Goal: Navigation & Orientation: Understand site structure

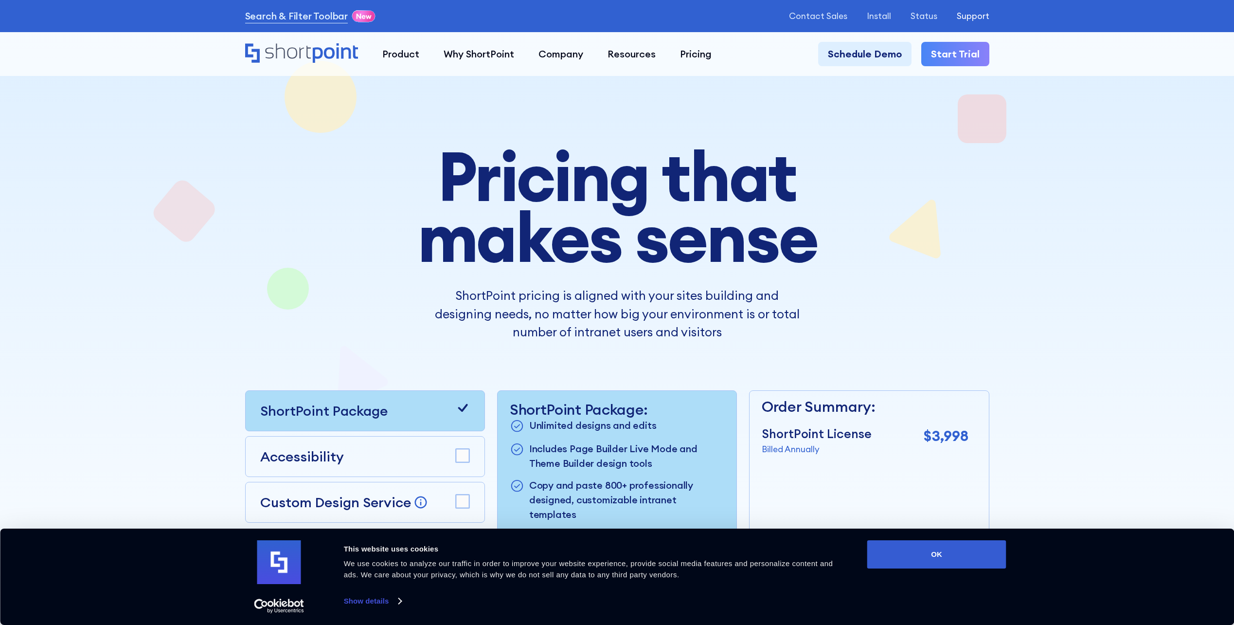
click at [972, 16] on p "Support" at bounding box center [973, 16] width 33 height 10
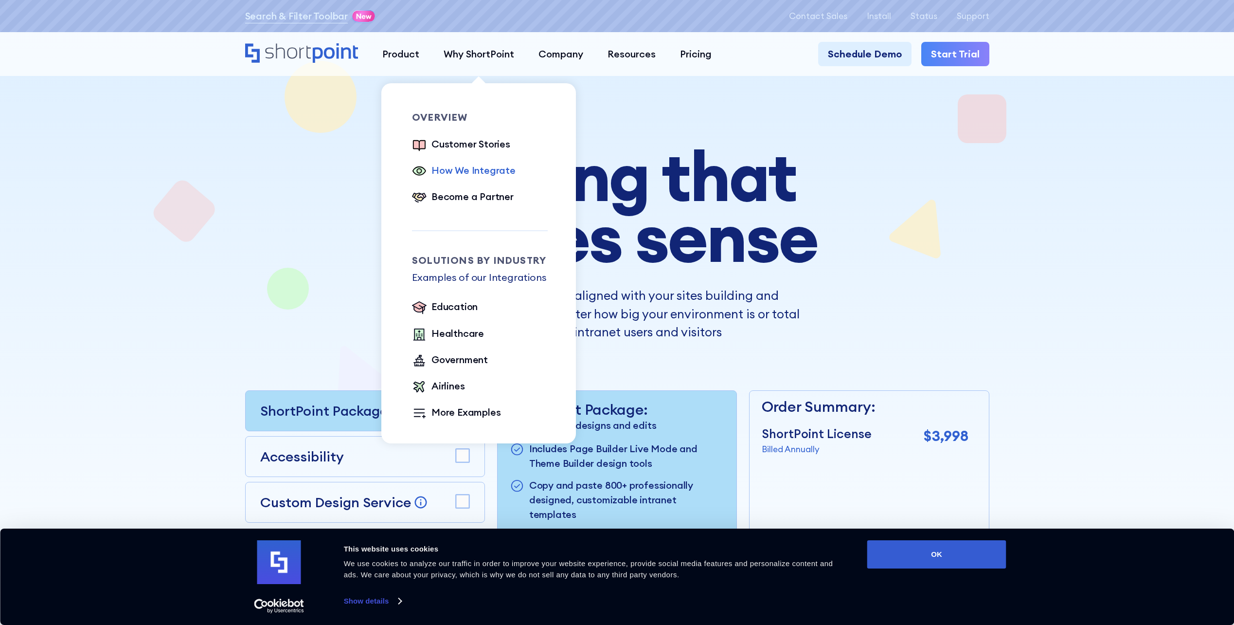
click at [476, 170] on div "How We Integrate" at bounding box center [474, 170] width 84 height 15
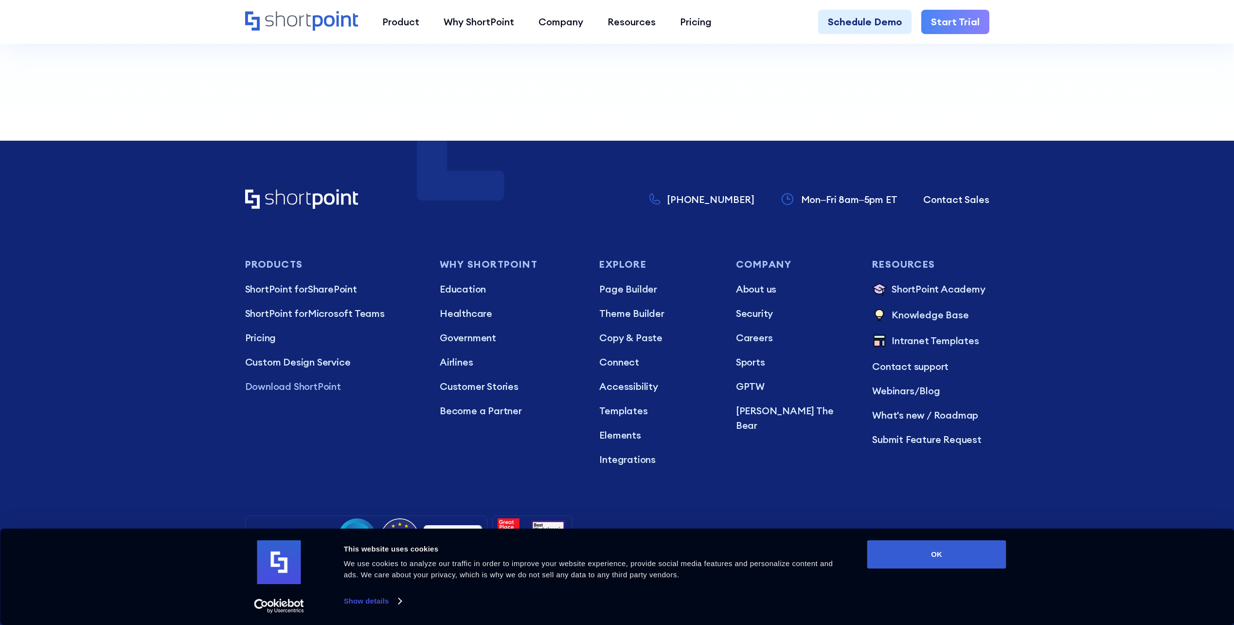
scroll to position [1165, 0]
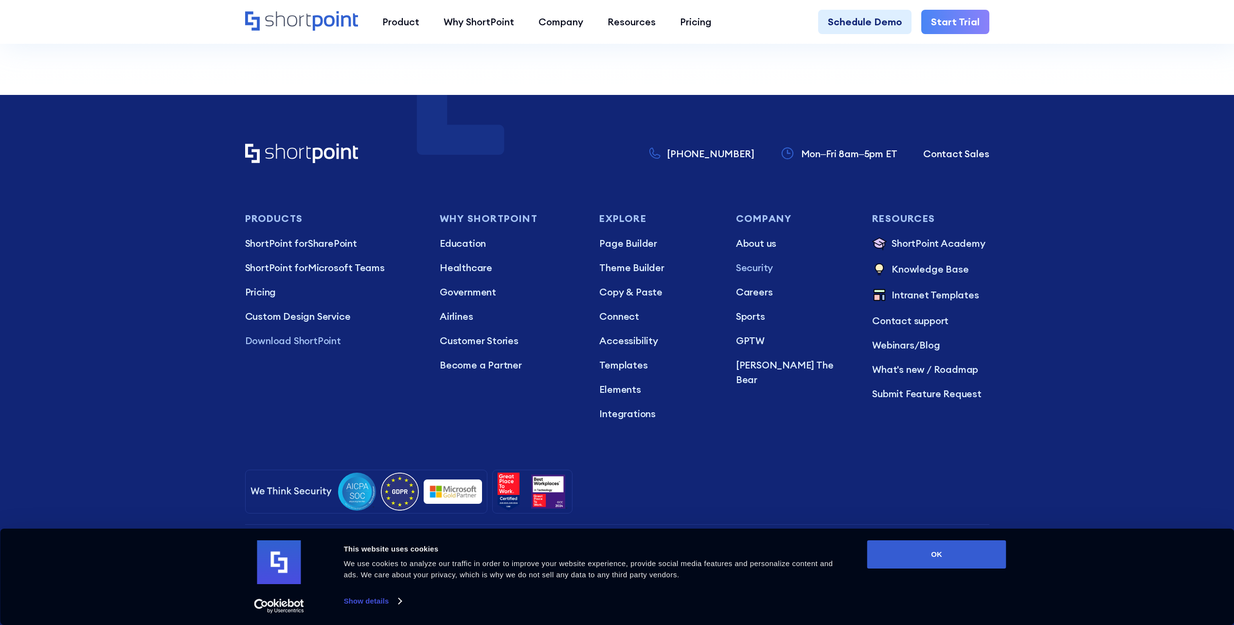
click at [754, 268] on p "Security" at bounding box center [794, 267] width 117 height 15
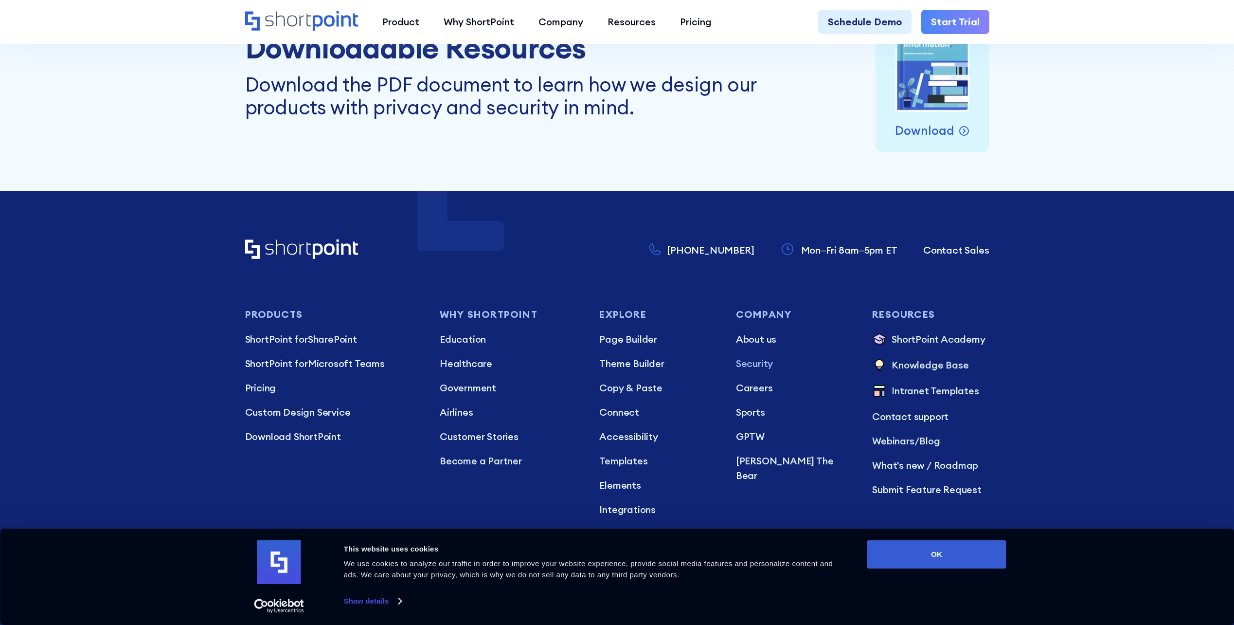
scroll to position [5011, 0]
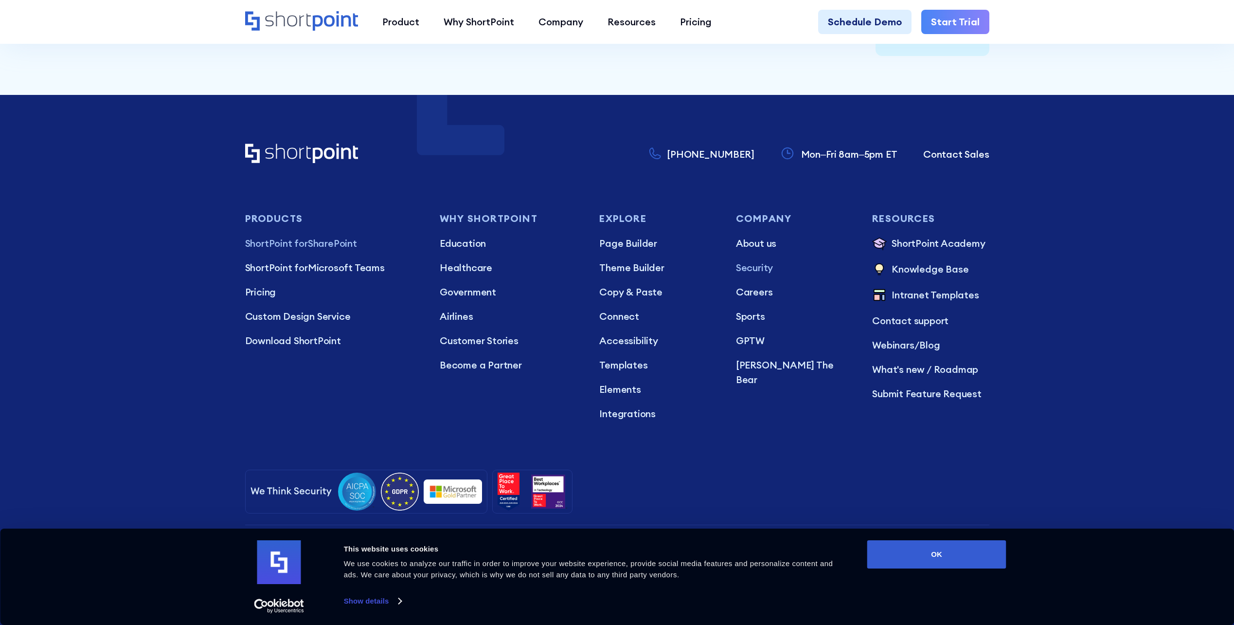
click at [323, 241] on p "ShortPoint for SharePoint" at bounding box center [333, 243] width 176 height 15
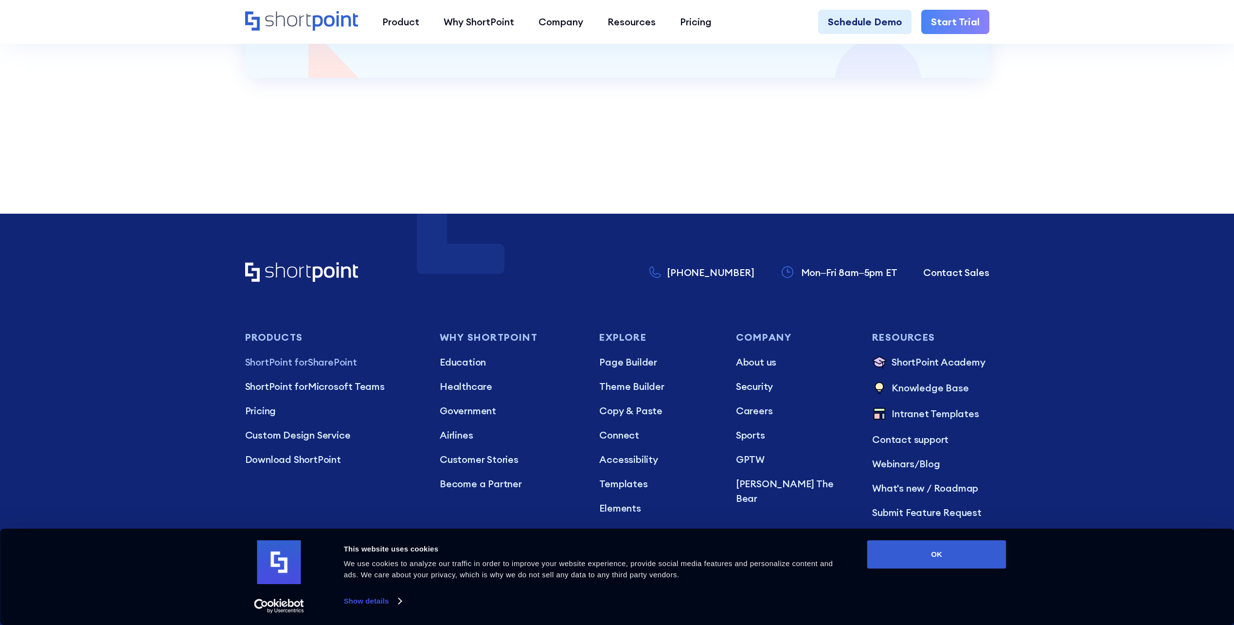
scroll to position [2481, 0]
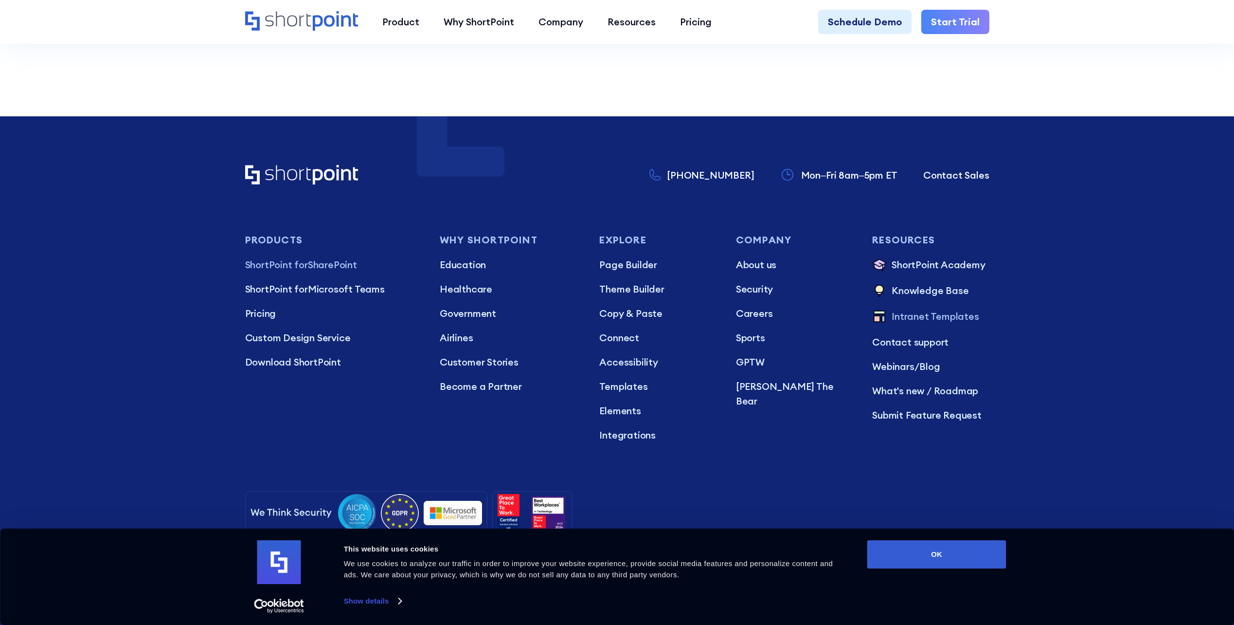
click at [931, 312] on p "Intranet Templates" at bounding box center [935, 317] width 87 height 16
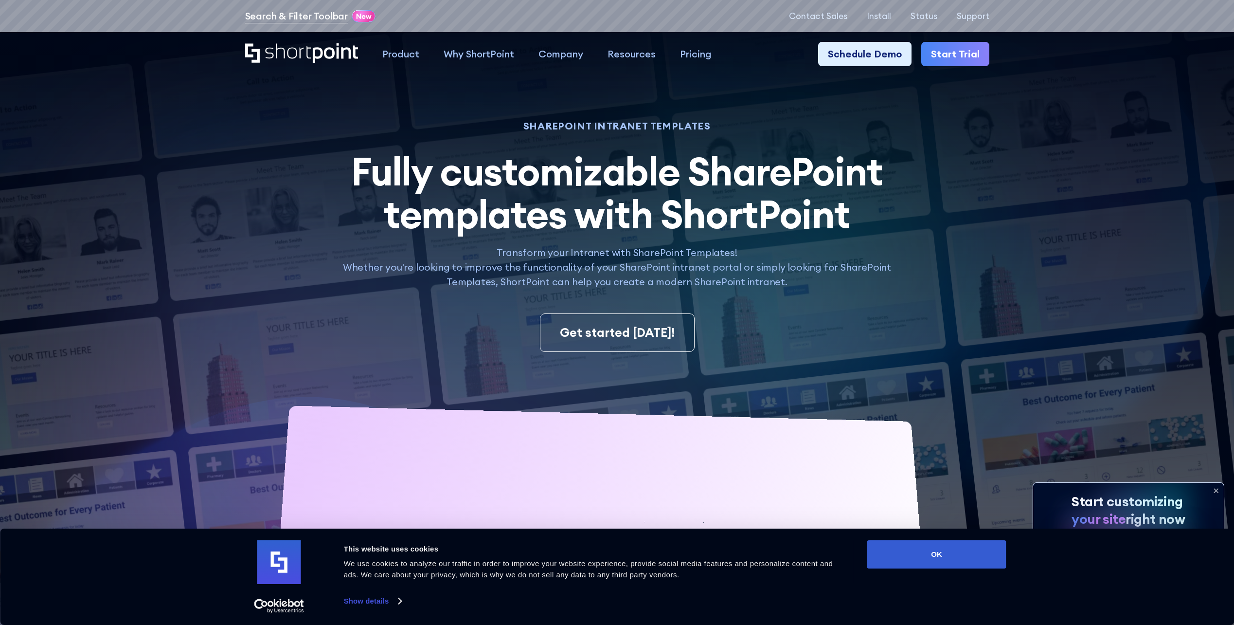
click at [337, 18] on link "Search & Filter Toolbar" at bounding box center [296, 16] width 103 height 15
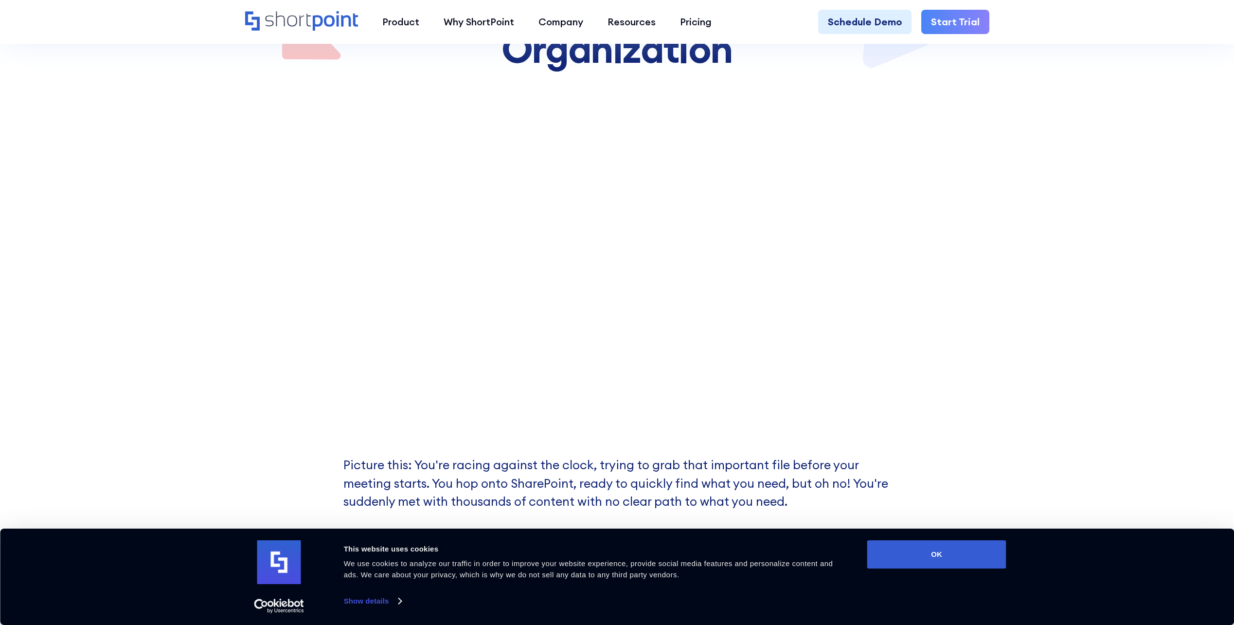
scroll to position [341, 0]
